Goal: Find specific page/section: Find specific page/section

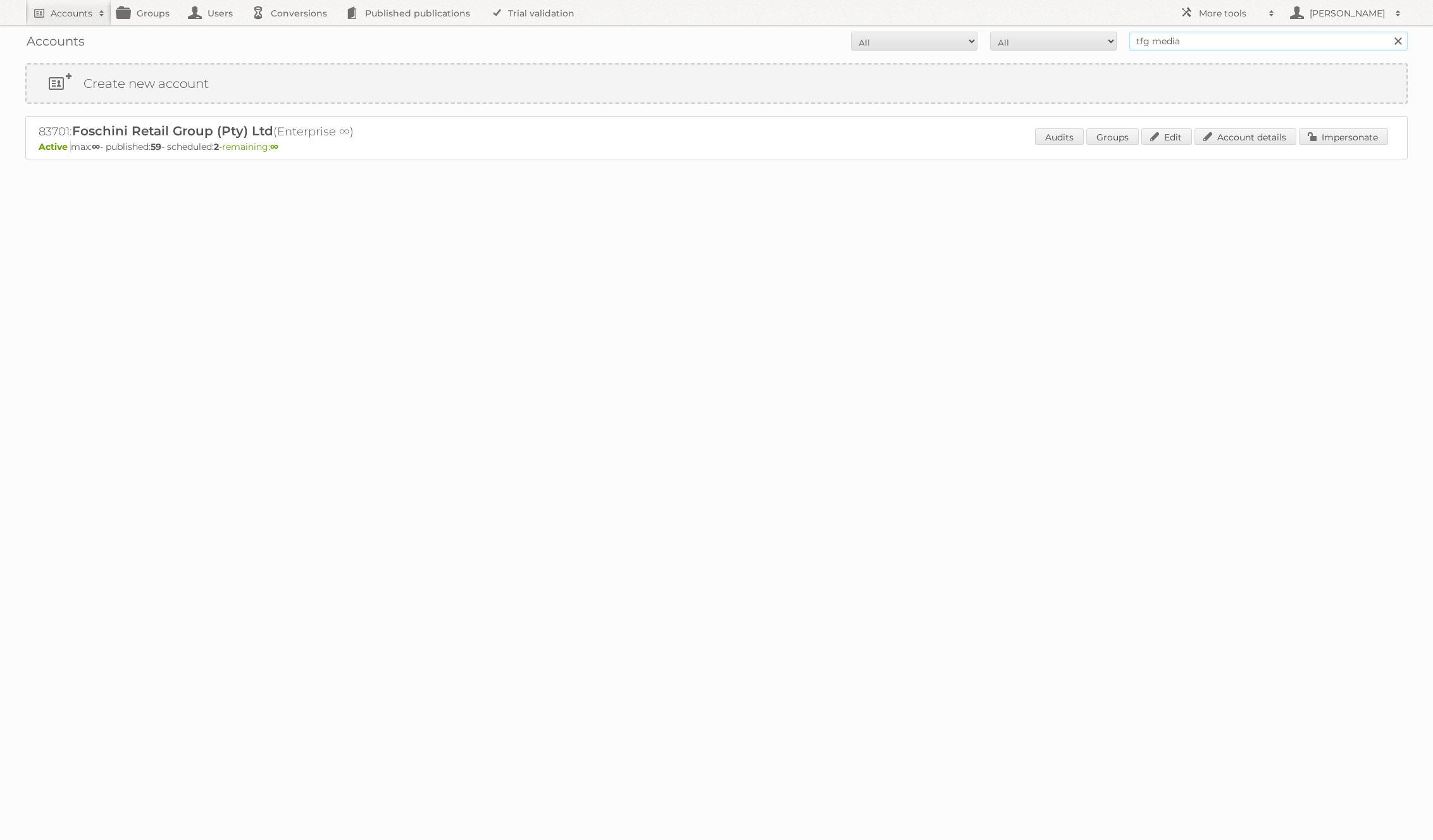
click at [1176, 45] on input "tfg media" at bounding box center [1268, 41] width 278 height 19
type input "maggie"
click at [1388, 32] on input "Search" at bounding box center [1397, 41] width 19 height 19
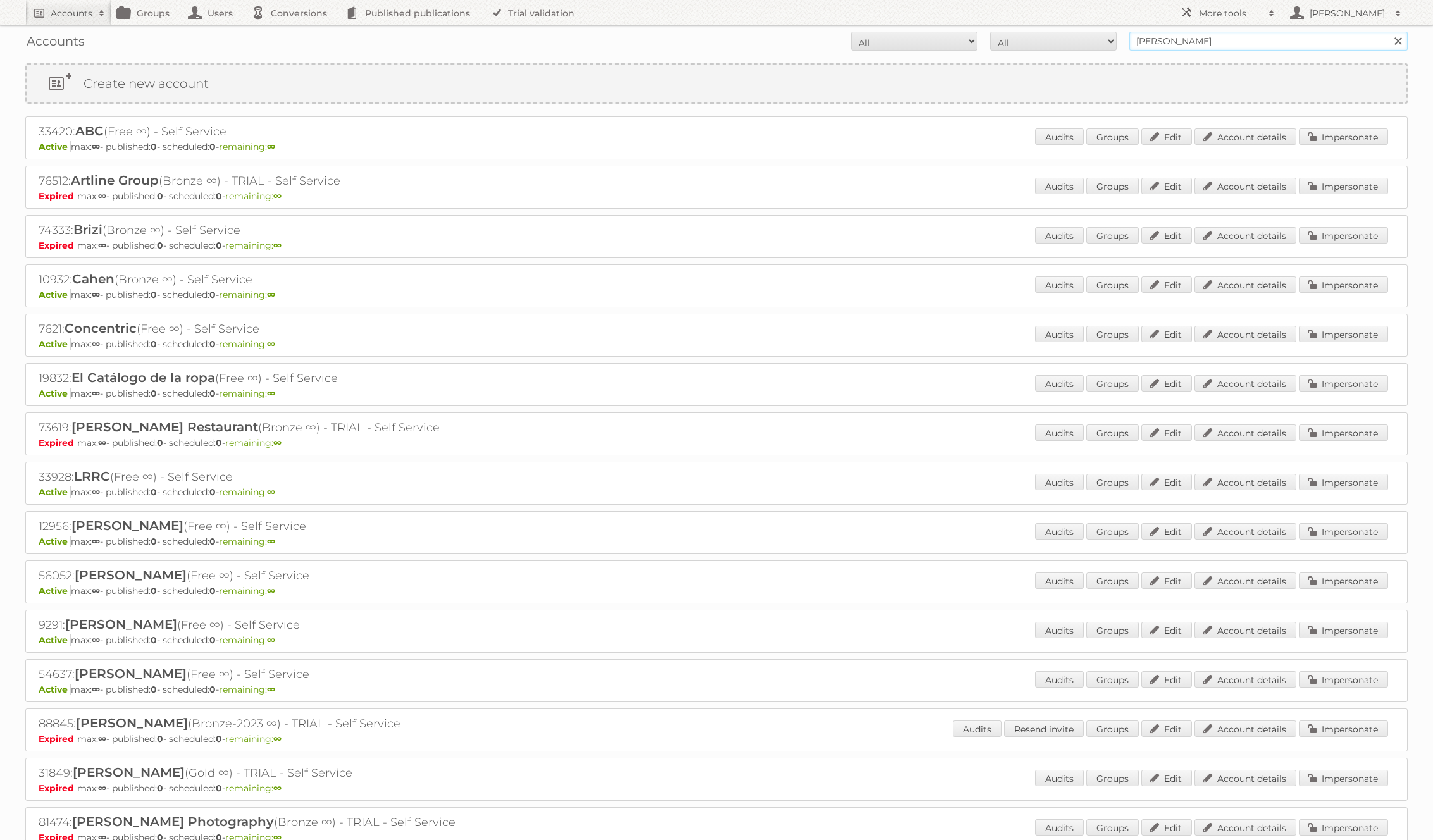
click at [1198, 43] on input "maggie" at bounding box center [1268, 41] width 278 height 19
type input "maggie@publitas.com"
click at [1388, 32] on input "Search" at bounding box center [1397, 41] width 19 height 19
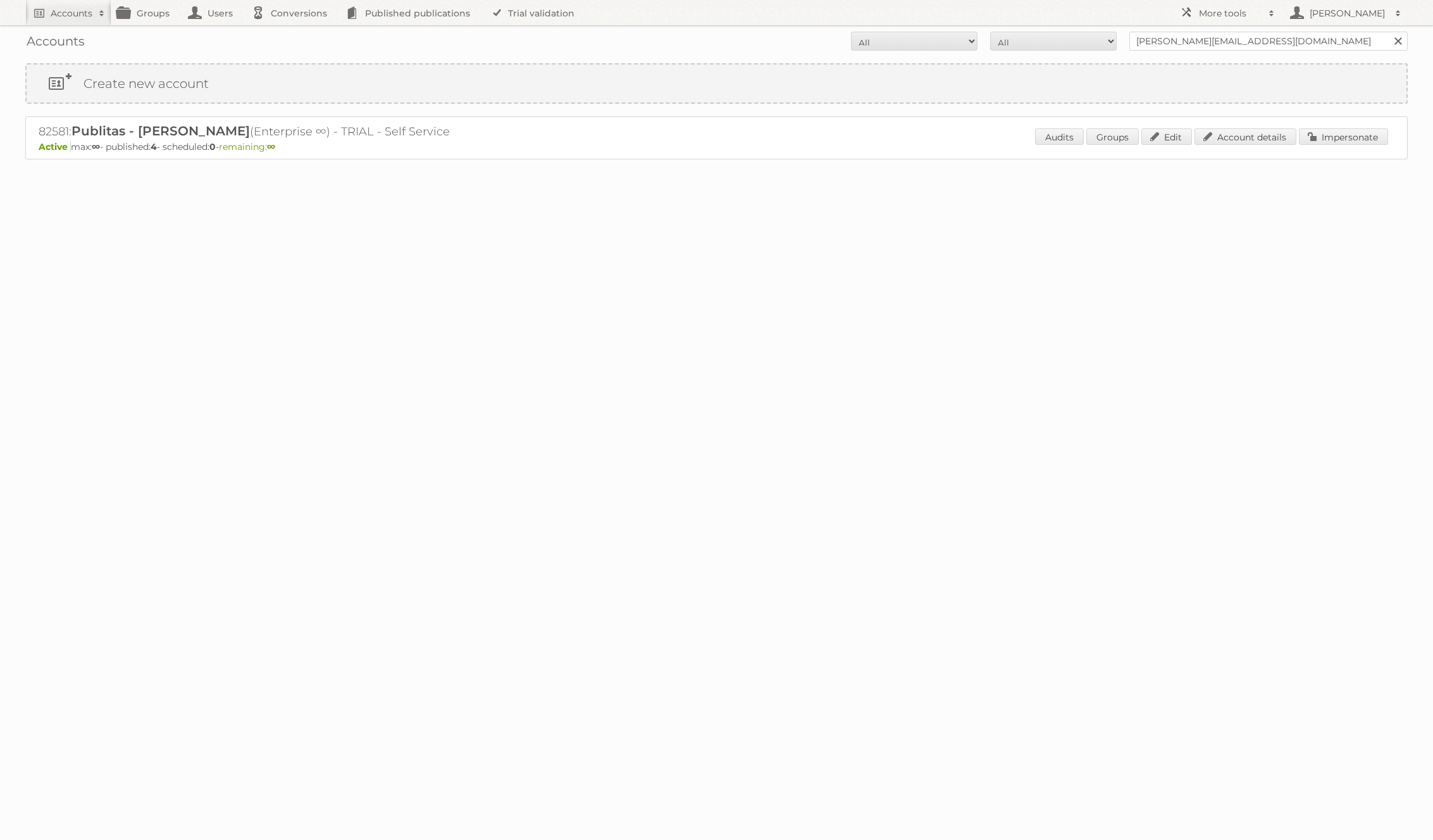
click at [49, 130] on h2 "82581: Publitas - [PERSON_NAME] (Enterprise ∞) - TRIAL - Self Service" at bounding box center [260, 132] width 443 height 17
click at [1218, 134] on link "Account details" at bounding box center [1245, 136] width 102 height 17
